Goal: Check status: Check status

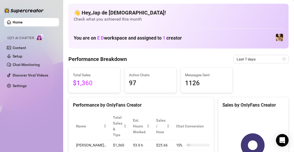
click at [258, 60] on span "Last 7 days" at bounding box center [261, 59] width 49 height 8
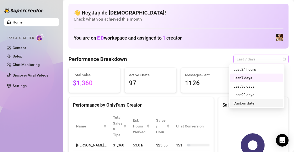
click at [249, 103] on div "Custom date" at bounding box center [257, 103] width 47 height 6
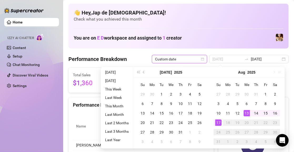
type input "[DATE]"
click at [248, 111] on div "13" at bounding box center [247, 113] width 6 height 6
click at [219, 123] on div "17" at bounding box center [218, 122] width 6 height 6
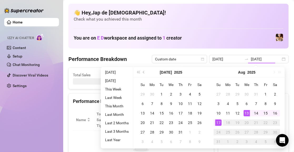
type input "[DATE]"
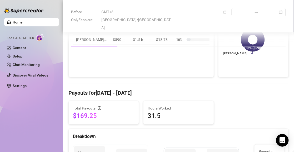
scroll to position [158, 0]
